Goal: Transaction & Acquisition: Book appointment/travel/reservation

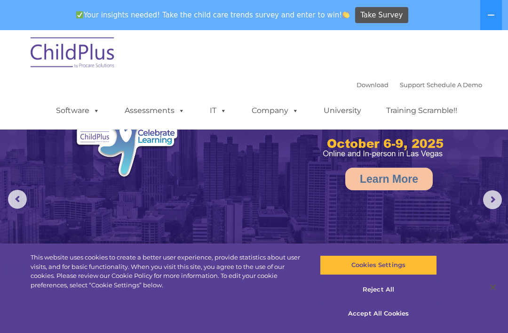
click at [355, 76] on div "Download Support | Schedule A Demo  MENU MENU Software ChildPlus: The original…" at bounding box center [254, 79] width 457 height 99
click at [491, 13] on icon at bounding box center [492, 15] width 8 height 8
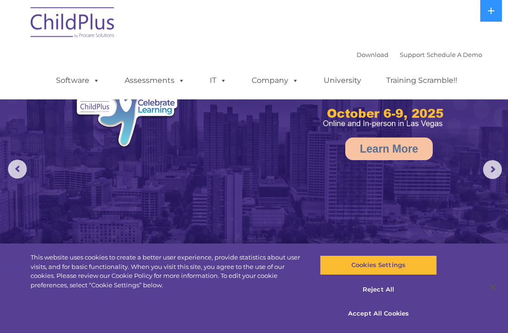
click at [90, 113] on img at bounding box center [146, 91] width 171 height 125
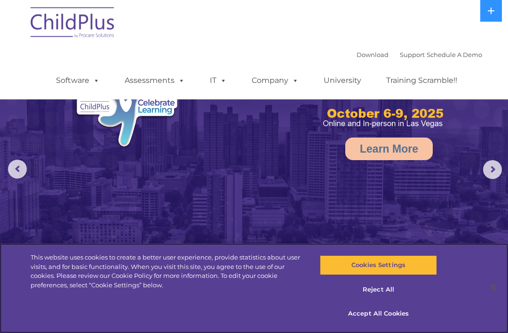
click at [375, 313] on button "Accept All Cookies" at bounding box center [378, 314] width 117 height 20
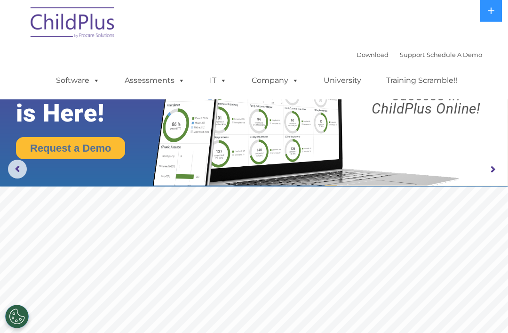
click at [367, 48] on div "Download Support | Schedule A Demo " at bounding box center [420, 55] width 126 height 14
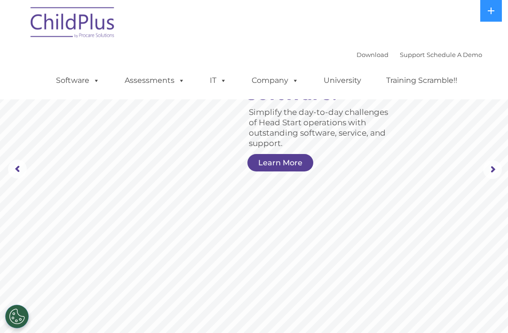
click at [459, 57] on link "Schedule A Demo" at bounding box center [455, 55] width 56 height 8
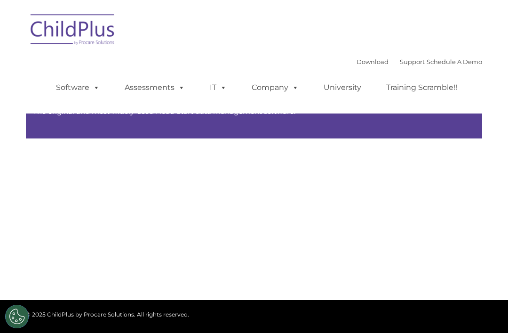
type input ""
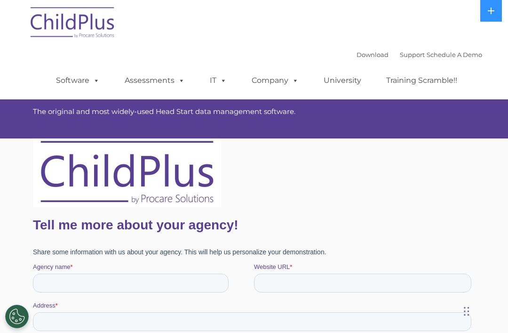
click at [358, 49] on div "Download Support | Schedule A Demo " at bounding box center [420, 55] width 126 height 14
click at [366, 52] on link "Download" at bounding box center [373, 55] width 32 height 8
